Goal: Transaction & Acquisition: Download file/media

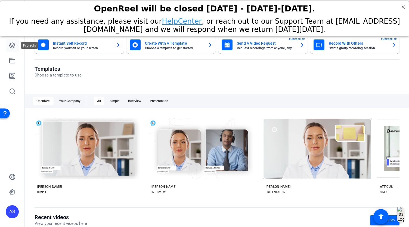
click at [12, 43] on icon at bounding box center [12, 45] width 5 height 5
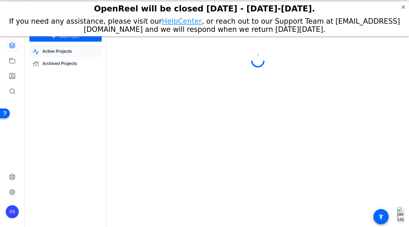
click at [10, 47] on icon at bounding box center [12, 45] width 5 height 5
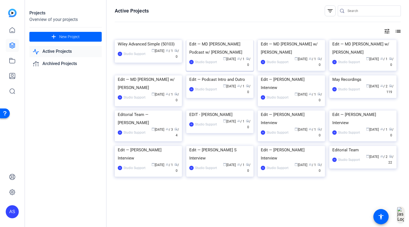
scroll to position [27, 0]
click at [166, 75] on img at bounding box center [148, 75] width 67 height 0
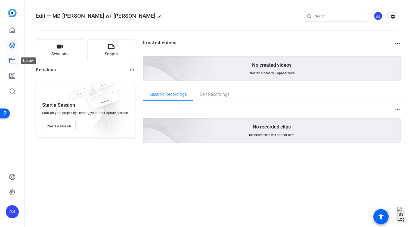
click at [11, 66] on link at bounding box center [12, 60] width 13 height 13
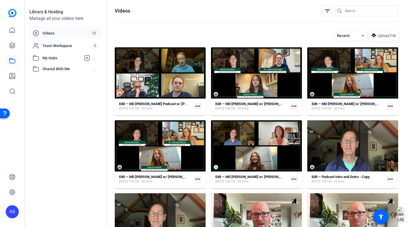
click at [290, 178] on mat-icon "more_horiz" at bounding box center [293, 178] width 7 height 7
click at [306, 187] on span "Download" at bounding box center [304, 187] width 22 height 7
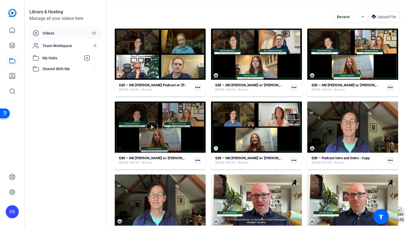
scroll to position [27, 0]
